Goal: Transaction & Acquisition: Purchase product/service

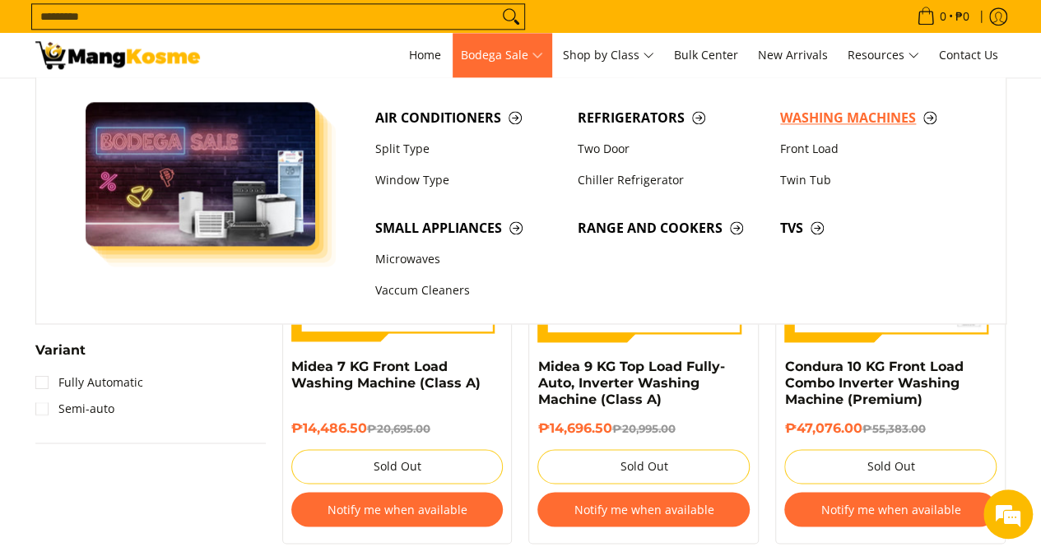
click at [805, 116] on span "Washing Machines" at bounding box center [873, 118] width 186 height 21
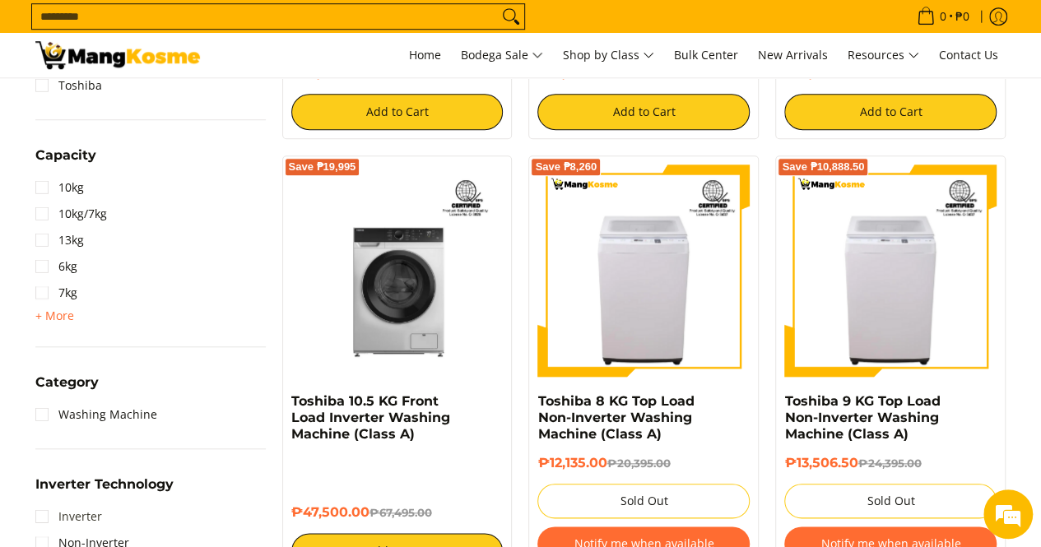
scroll to position [851, 0]
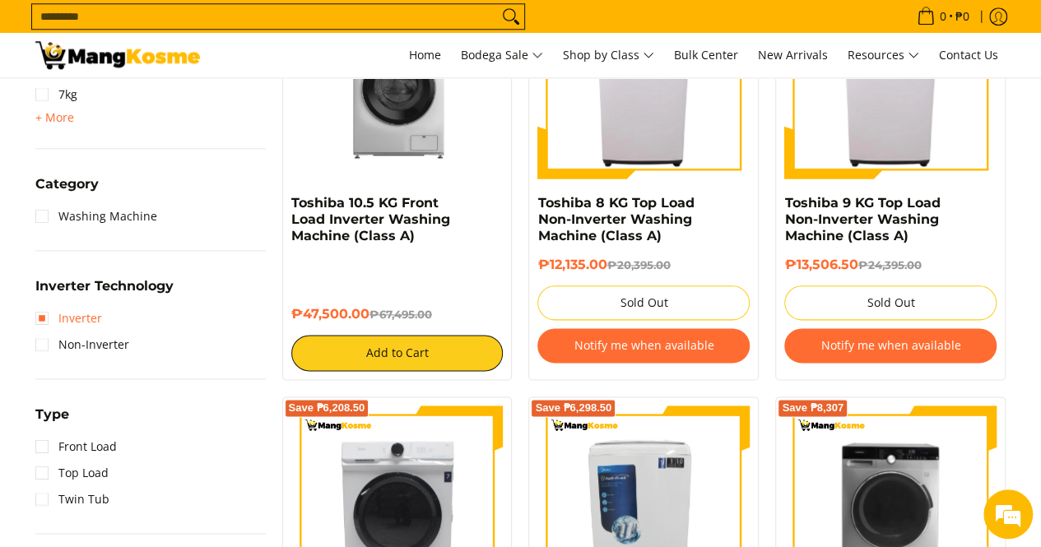
click at [77, 326] on link "Inverter" at bounding box center [68, 318] width 67 height 26
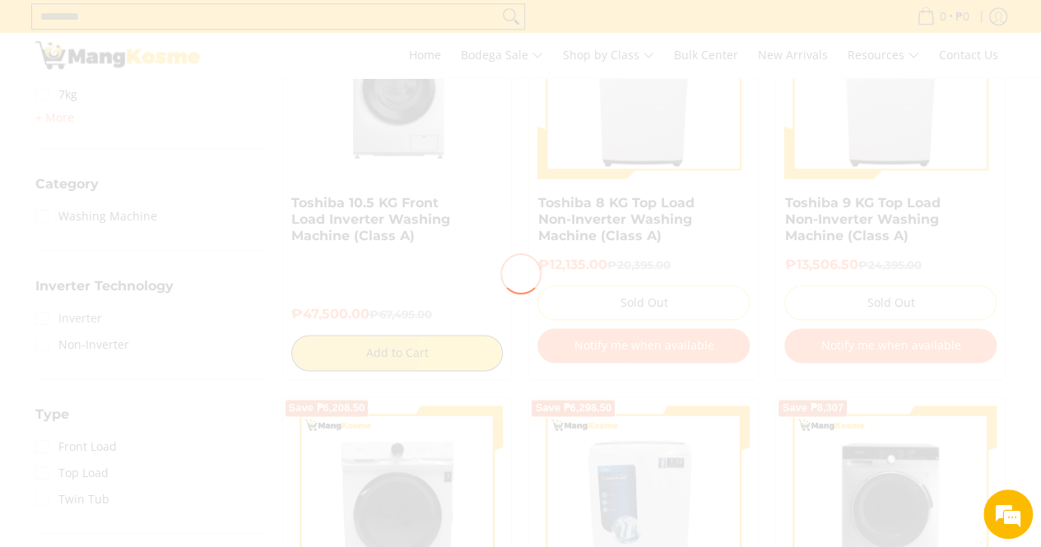
scroll to position [0, 0]
